Goal: Find specific page/section: Find specific page/section

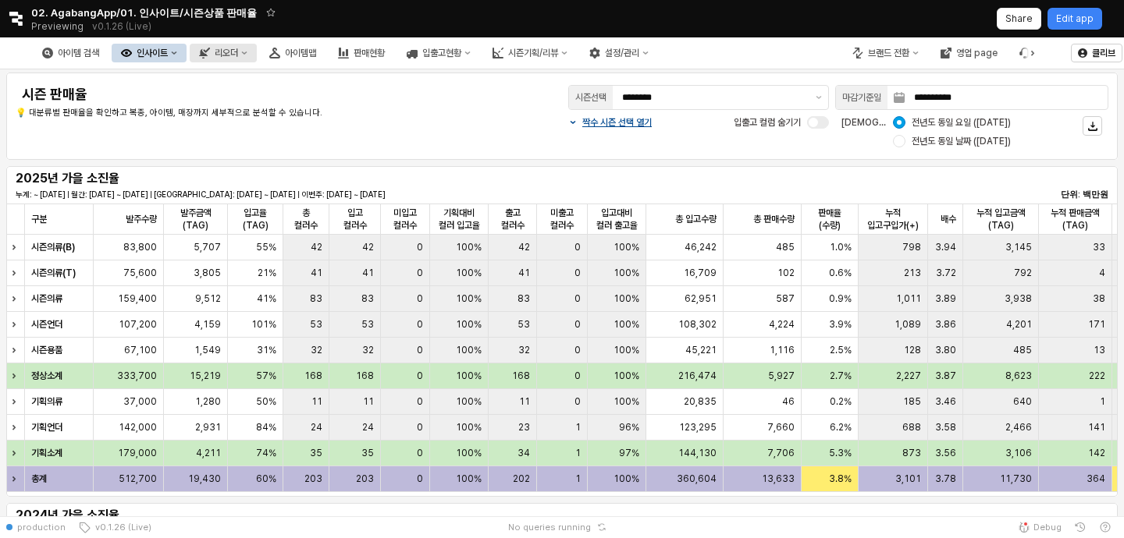
click at [257, 57] on button "리오더" at bounding box center [223, 53] width 67 height 19
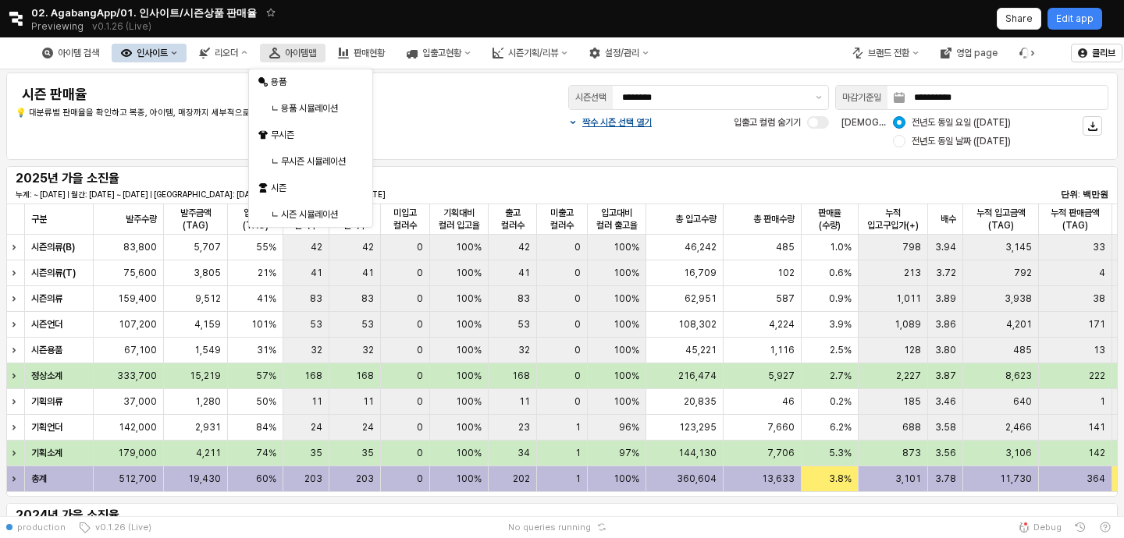
click at [325, 61] on button "아이템맵" at bounding box center [293, 53] width 66 height 19
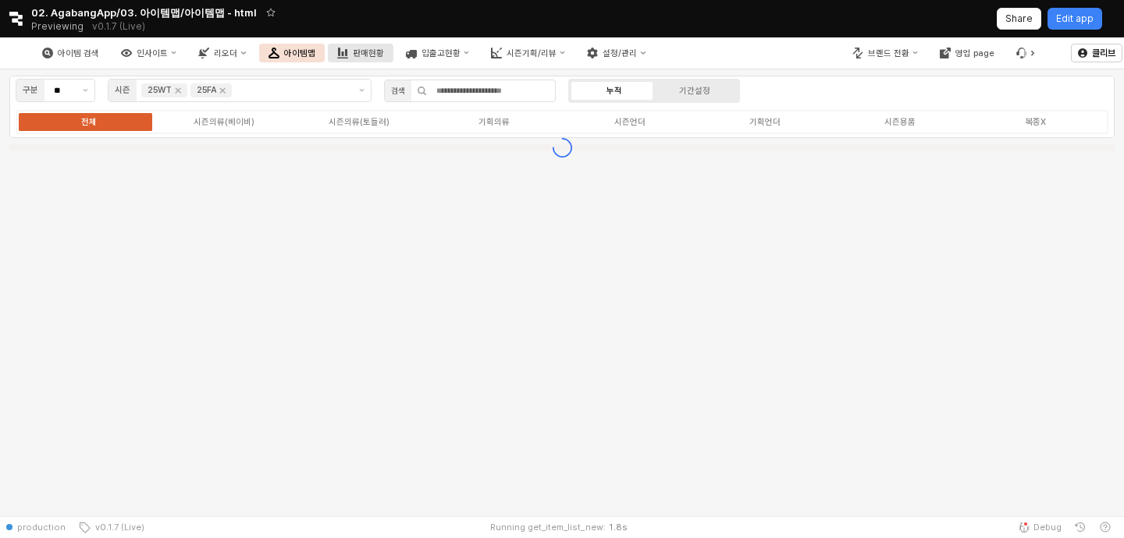
click at [384, 55] on div "판매현황" at bounding box center [368, 53] width 31 height 10
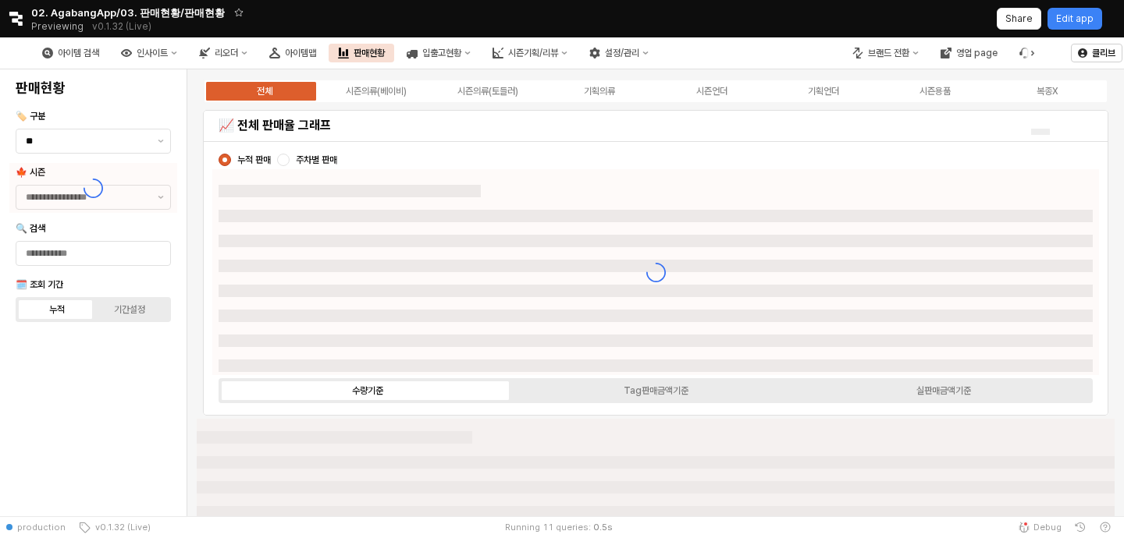
type input "****"
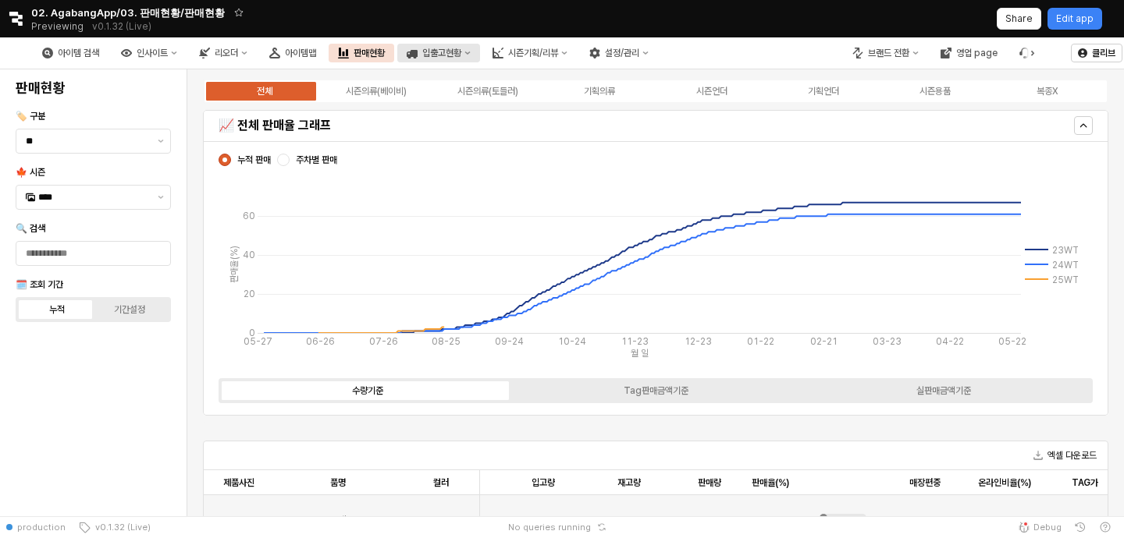
click at [480, 55] on button "입출고현황" at bounding box center [438, 53] width 83 height 19
click at [558, 52] on div "시즌기획/리뷰" at bounding box center [533, 53] width 50 height 11
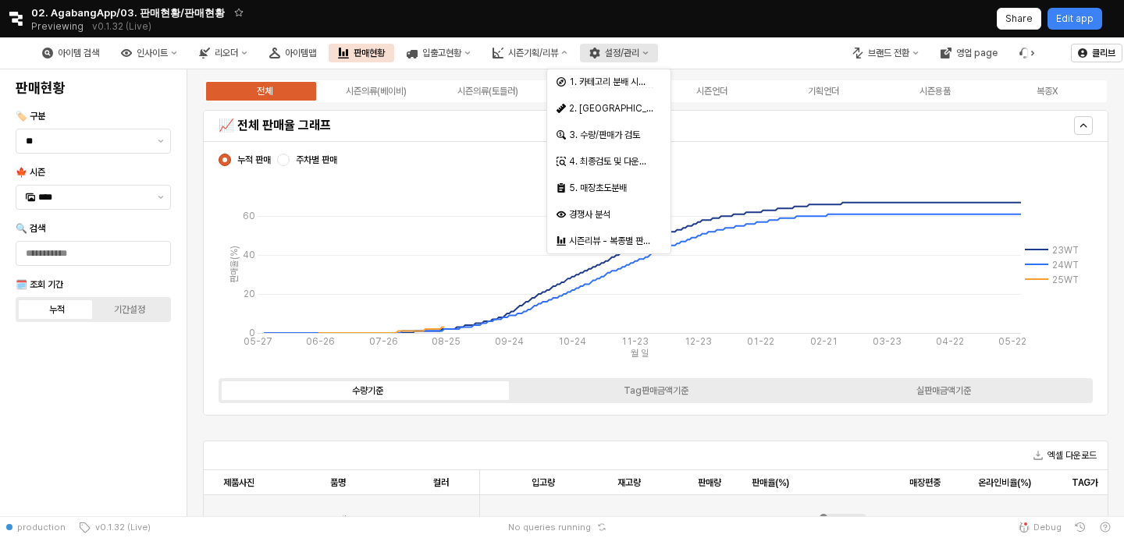
click at [639, 55] on div "설정/관리" at bounding box center [622, 53] width 34 height 11
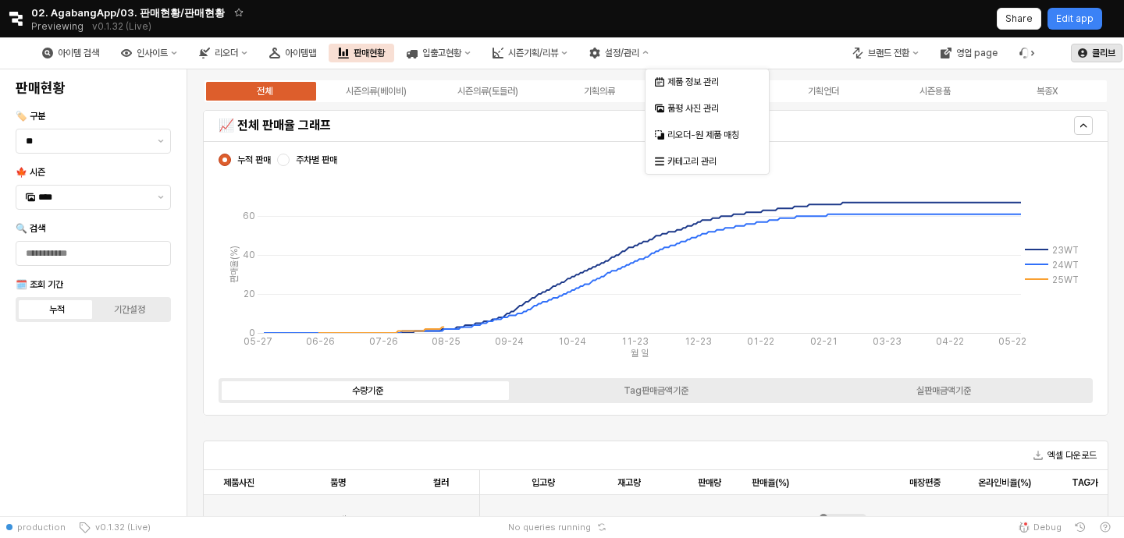
click at [1101, 62] on button "클리브" at bounding box center [1097, 53] width 52 height 19
click at [1074, 76] on div "클리브" at bounding box center [1072, 82] width 45 height 12
click at [1093, 59] on div "클리브" at bounding box center [1096, 52] width 37 height 17
click at [639, 50] on div "설정/관리" at bounding box center [622, 53] width 34 height 11
